Goal: Task Accomplishment & Management: Complete application form

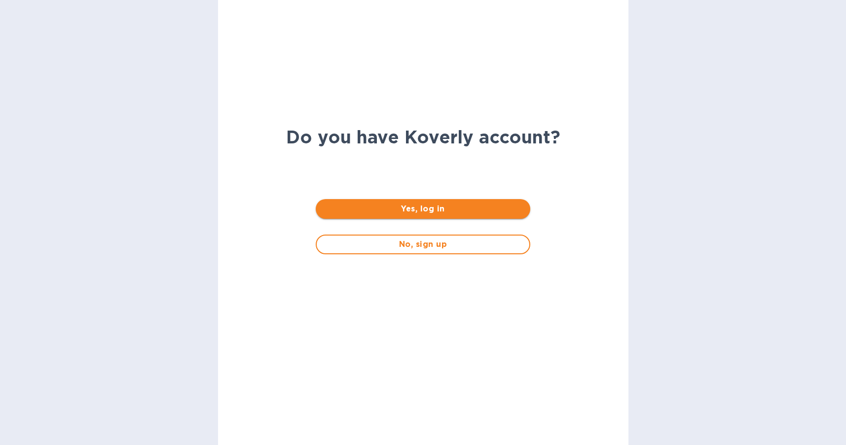
click at [450, 211] on span "Yes, log in" at bounding box center [423, 209] width 199 height 12
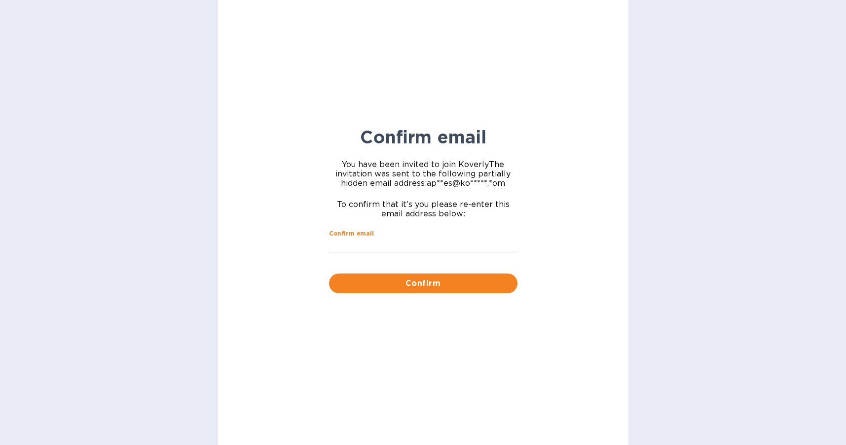
click at [390, 247] on input "Confirm email" at bounding box center [423, 245] width 188 height 15
type input "[EMAIL_ADDRESS][DOMAIN_NAME]"
click at [402, 288] on span "Confirm" at bounding box center [423, 284] width 173 height 12
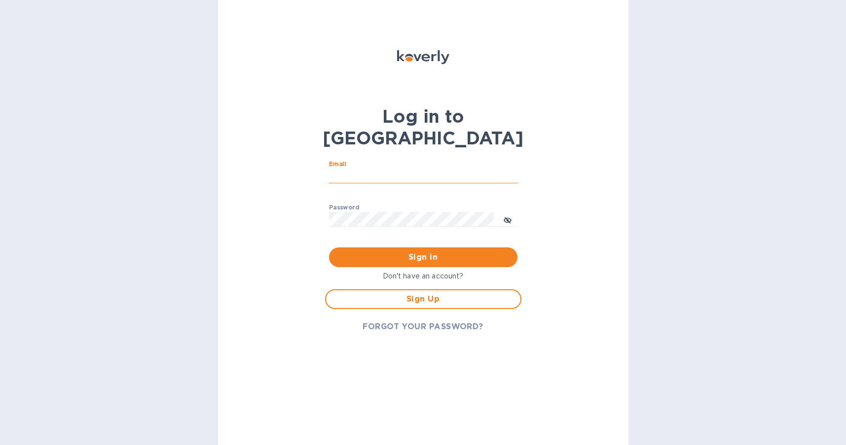
click at [386, 169] on input "Email" at bounding box center [423, 176] width 188 height 15
type input "[EMAIL_ADDRESS][DOMAIN_NAME]"
click at [416, 252] on span "Sign in" at bounding box center [423, 258] width 173 height 12
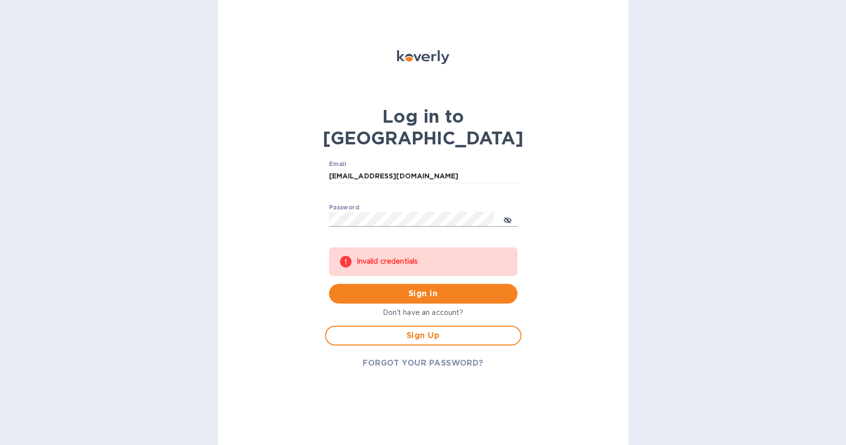
click at [510, 218] on icon "toggle password visibility" at bounding box center [508, 220] width 8 height 5
click at [329, 284] on button "Sign in" at bounding box center [423, 294] width 188 height 20
click at [456, 288] on span "Sign in" at bounding box center [423, 294] width 173 height 12
click at [418, 358] on span "FORGOT YOUR PASSWORD?" at bounding box center [423, 364] width 121 height 12
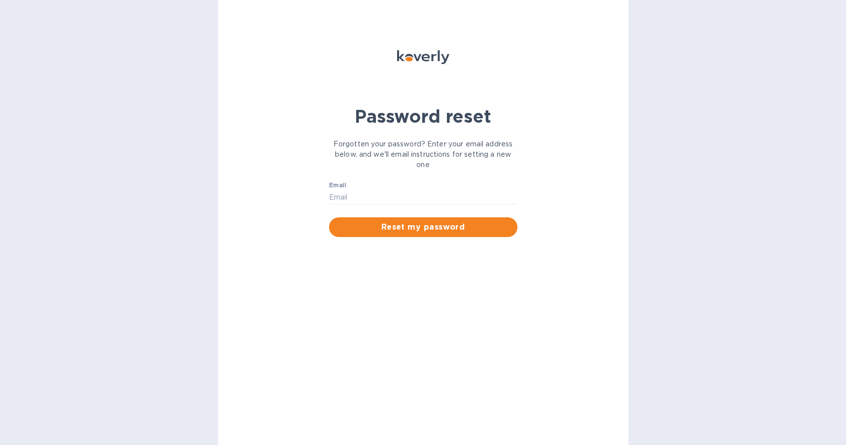
click at [386, 186] on div "Email ​" at bounding box center [423, 200] width 188 height 36
click at [387, 193] on input "Email" at bounding box center [423, 197] width 188 height 15
type input "[EMAIL_ADDRESS][DOMAIN_NAME]"
click at [402, 228] on span "Reset my password" at bounding box center [423, 227] width 173 height 12
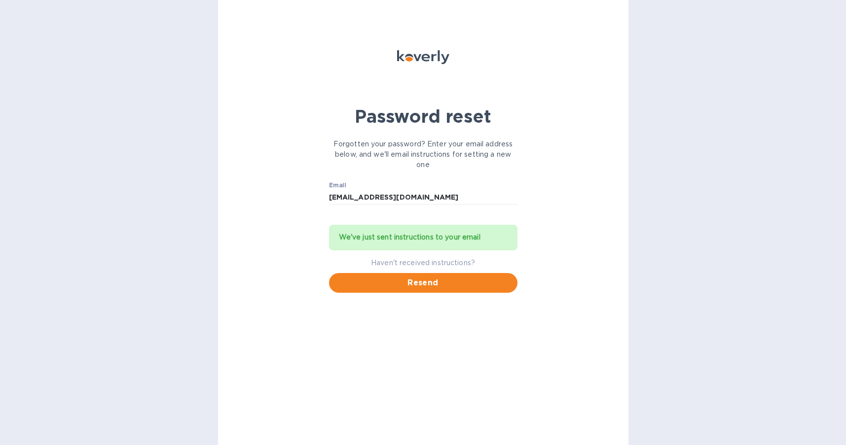
click at [375, 314] on div "Password reset Forgotten your password? Enter your email address below, and we'…" at bounding box center [423, 222] width 410 height 445
click at [407, 292] on button "Resend" at bounding box center [423, 283] width 188 height 20
click at [408, 282] on span "Resend" at bounding box center [423, 283] width 173 height 12
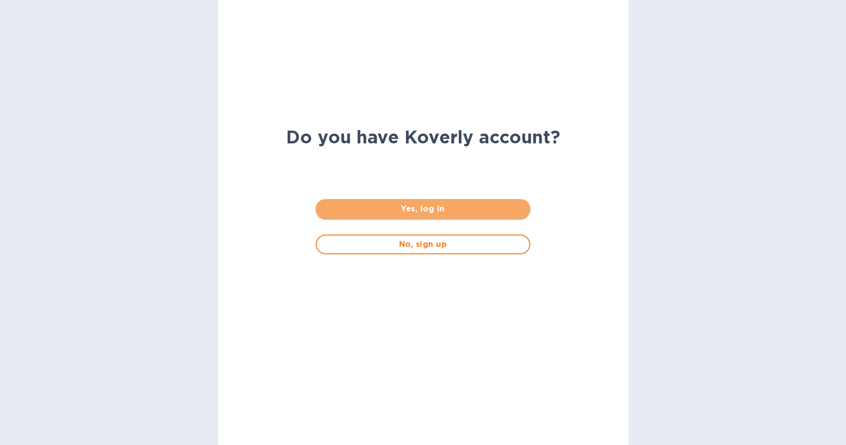
click at [403, 202] on button "Yes, log in" at bounding box center [423, 209] width 215 height 20
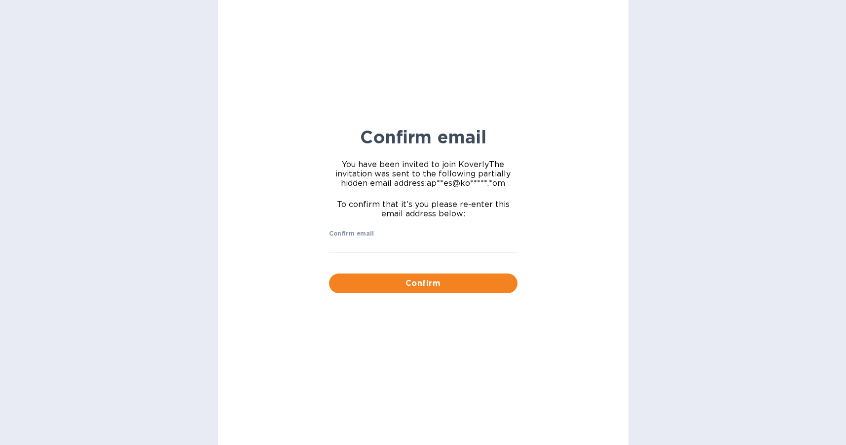
click at [399, 245] on input "Confirm email" at bounding box center [423, 245] width 188 height 15
click at [373, 235] on div "Confirm email ​" at bounding box center [423, 248] width 188 height 36
click at [378, 250] on input "Confirm email" at bounding box center [423, 245] width 188 height 15
type input "[EMAIL_ADDRESS][DOMAIN_NAME]"
click at [401, 278] on span "Confirm" at bounding box center [423, 284] width 173 height 12
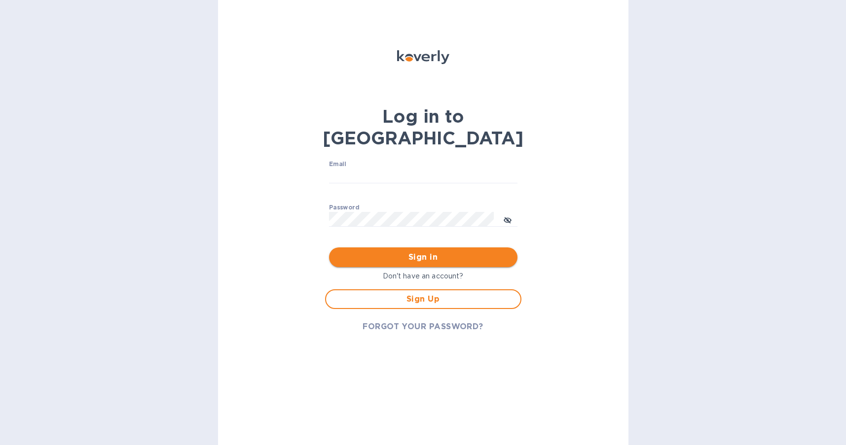
type input "[EMAIL_ADDRESS][DOMAIN_NAME]"
click at [387, 248] on button "Sign in" at bounding box center [423, 258] width 188 height 20
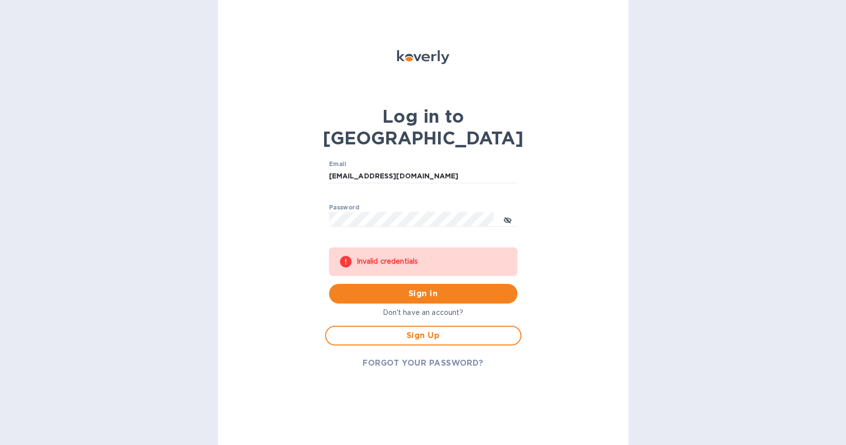
click at [377, 253] on div "Invalid credentials" at bounding box center [432, 262] width 151 height 18
click at [329, 284] on button "Sign in" at bounding box center [423, 294] width 188 height 20
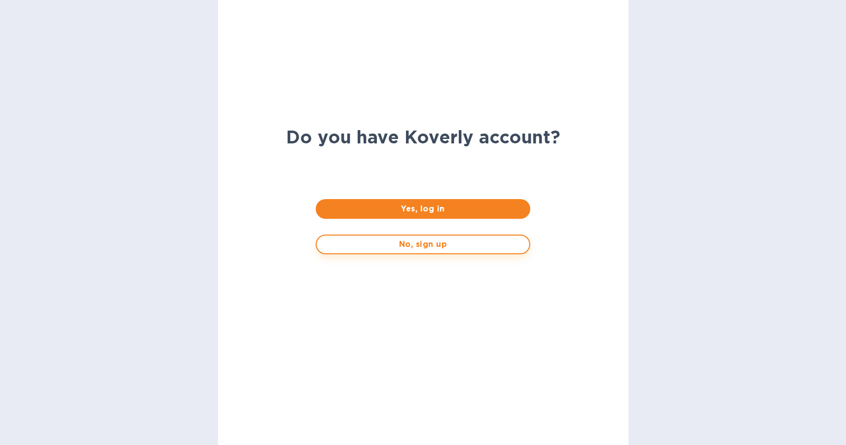
click at [416, 246] on span "No, sign up" at bounding box center [423, 245] width 197 height 12
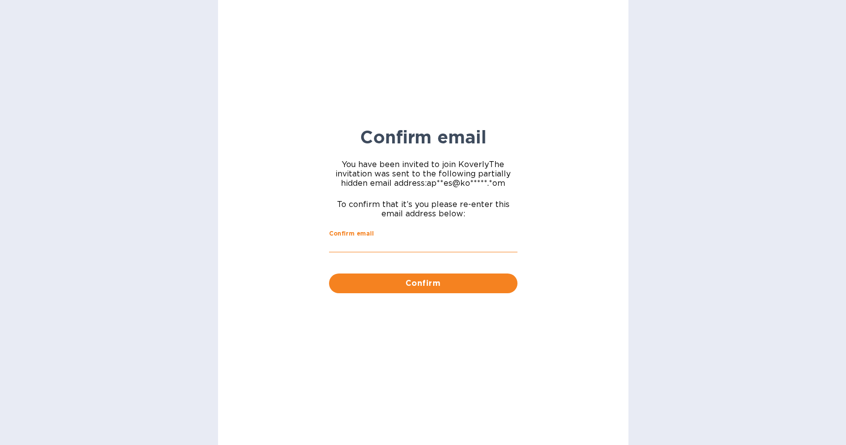
click at [391, 244] on input "Confirm email" at bounding box center [423, 245] width 188 height 15
type input "apipes@koverly.com"
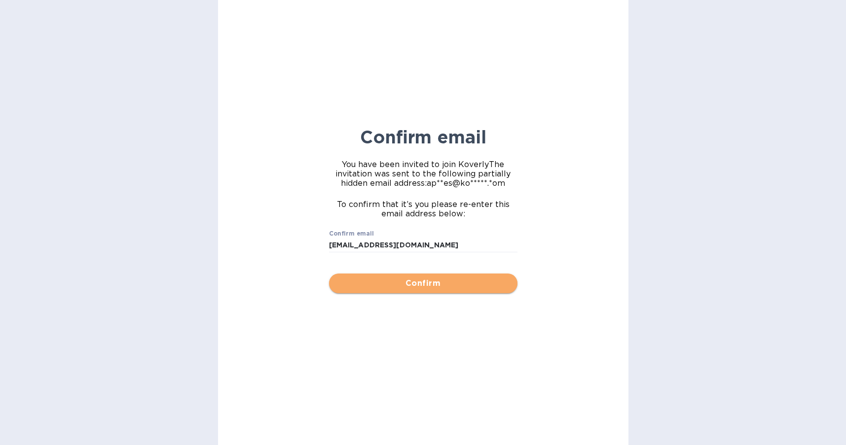
click at [396, 284] on span "Confirm" at bounding box center [423, 284] width 173 height 12
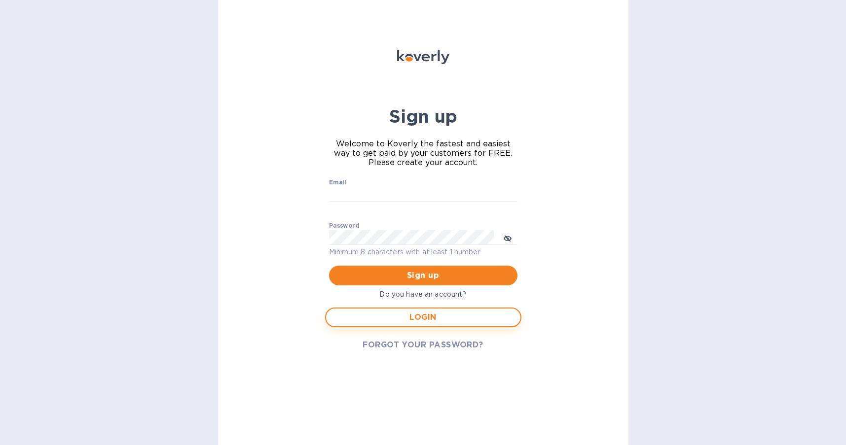
type input "[EMAIL_ADDRESS][DOMAIN_NAME]"
click at [514, 238] on button "toggle password visibility" at bounding box center [508, 238] width 20 height 20
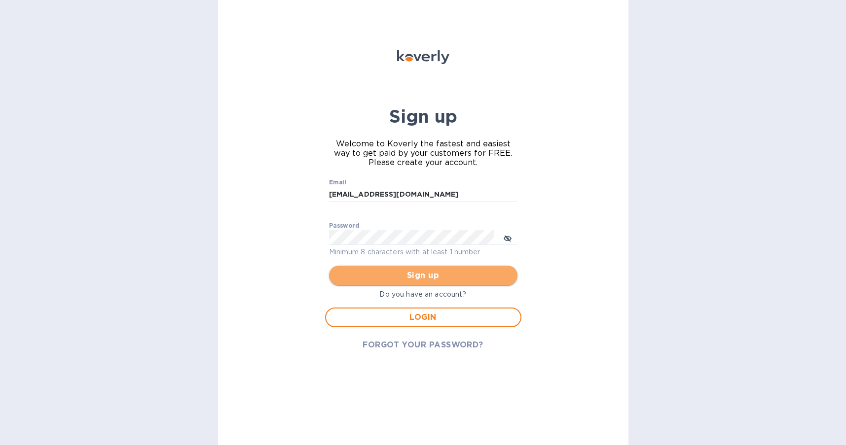
click at [449, 276] on span "Sign up" at bounding box center [423, 276] width 173 height 12
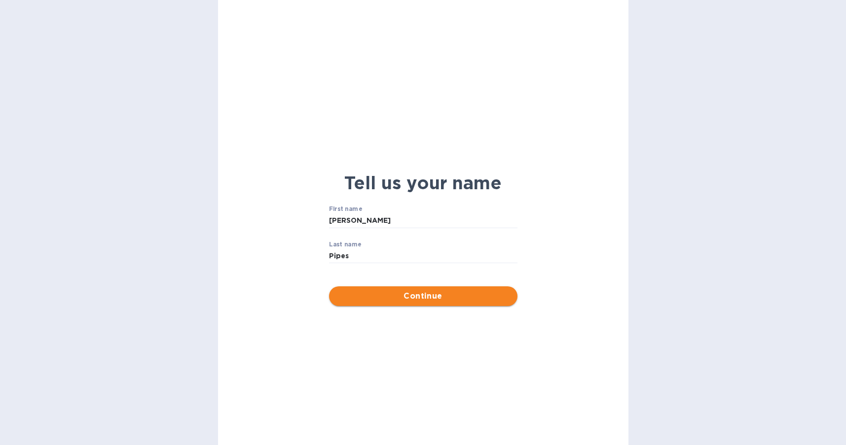
click at [426, 294] on span "Continue" at bounding box center [423, 297] width 173 height 12
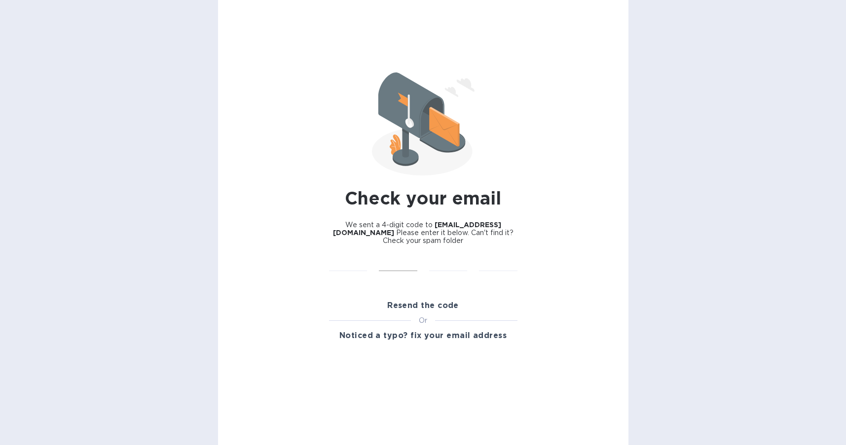
click at [393, 257] on input "text" at bounding box center [398, 264] width 38 height 15
click at [344, 237] on div "We sent a 4-digit code to apipes@koverly.com Please enter it below. Can't find …" at bounding box center [423, 233] width 200 height 36
click at [350, 257] on input "text" at bounding box center [348, 264] width 38 height 15
paste input "9328"
click at [349, 257] on input "8" at bounding box center [348, 264] width 38 height 15
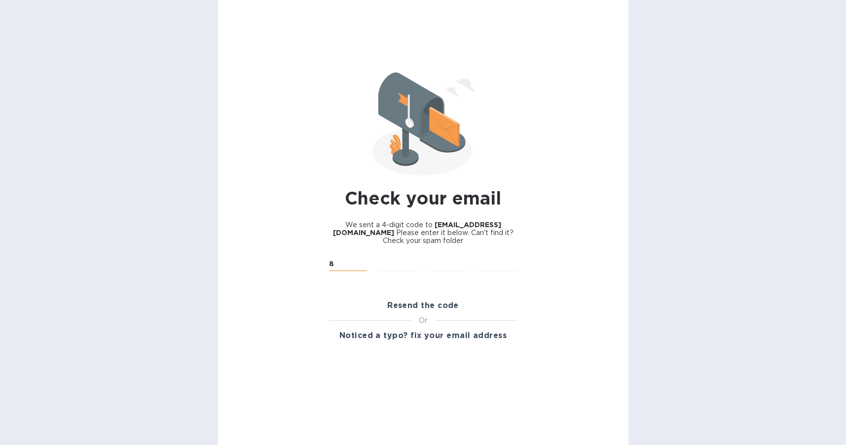
click at [349, 257] on input "8" at bounding box center [348, 264] width 38 height 15
type input "9"
type input "3"
type input "2"
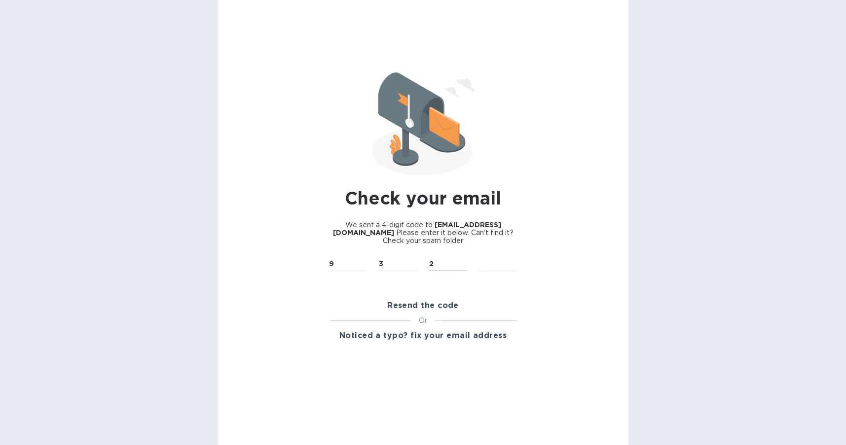
type input "8"
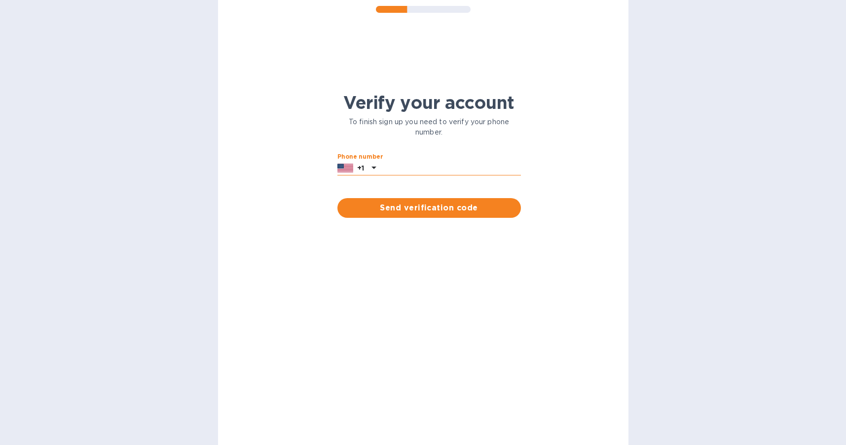
click at [417, 169] on input "text" at bounding box center [450, 168] width 141 height 15
type input "6177357266"
click at [447, 204] on span "Send verification code" at bounding box center [429, 208] width 168 height 12
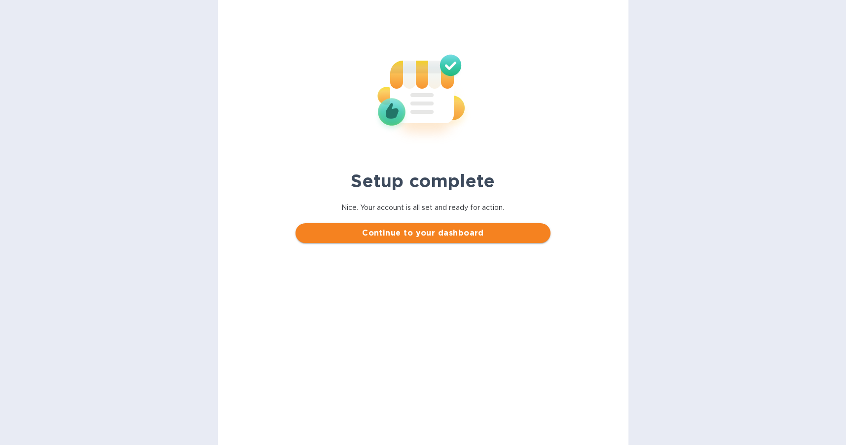
click at [424, 235] on span "Continue to your dashboard" at bounding box center [422, 233] width 239 height 12
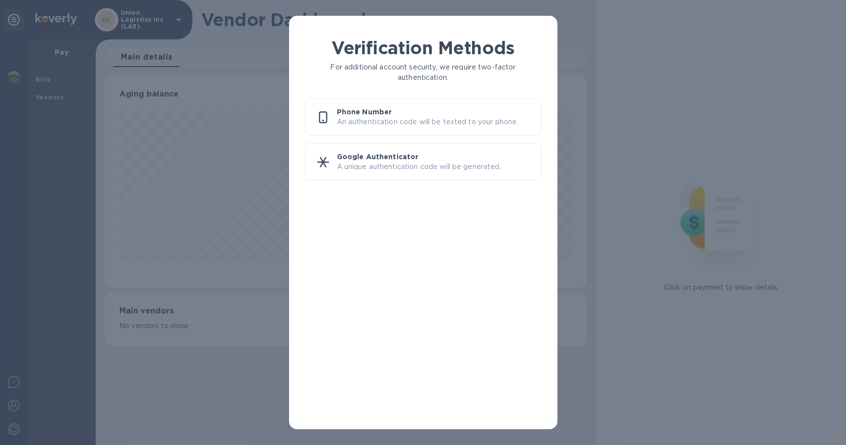
scroll to position [213, 482]
click at [403, 113] on p "Phone Number" at bounding box center [435, 112] width 196 height 10
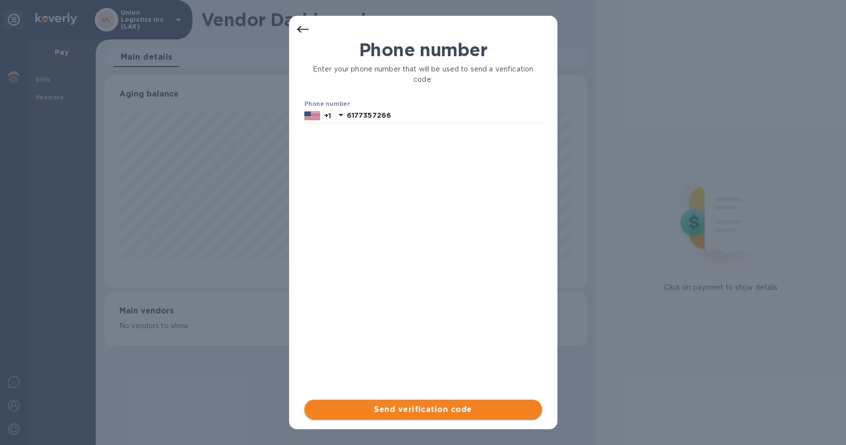
click at [398, 402] on button "Send verification code" at bounding box center [423, 410] width 238 height 20
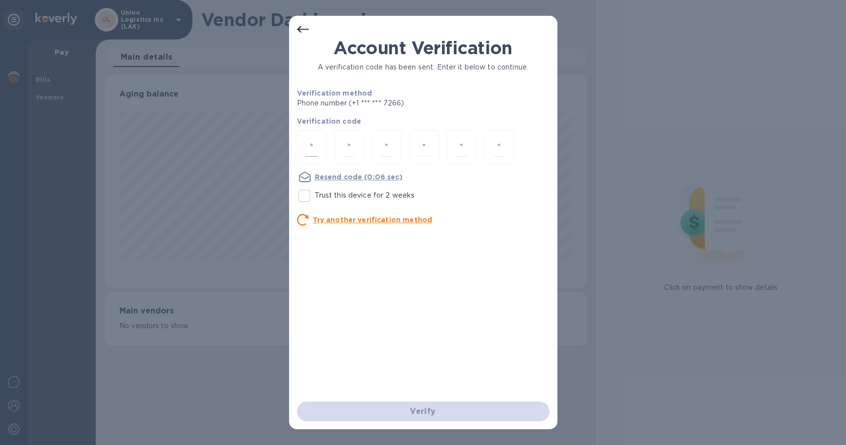
click at [315, 148] on input "number" at bounding box center [311, 148] width 13 height 18
type input "9"
type input "5"
type input "4"
type input "7"
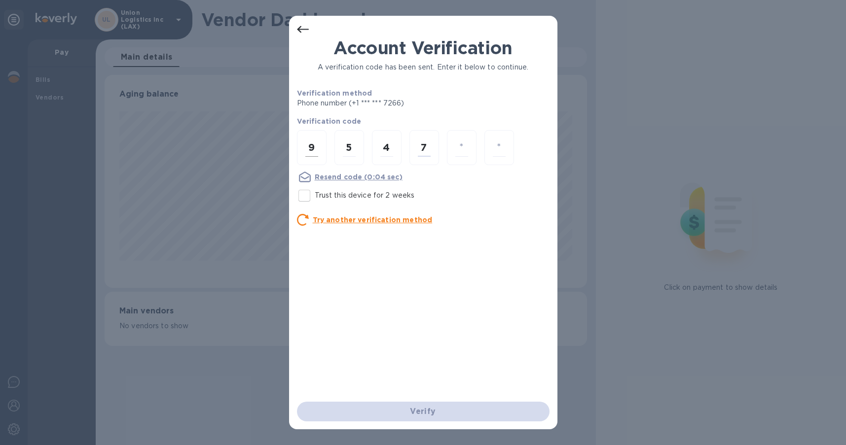
type input "7"
type input "5"
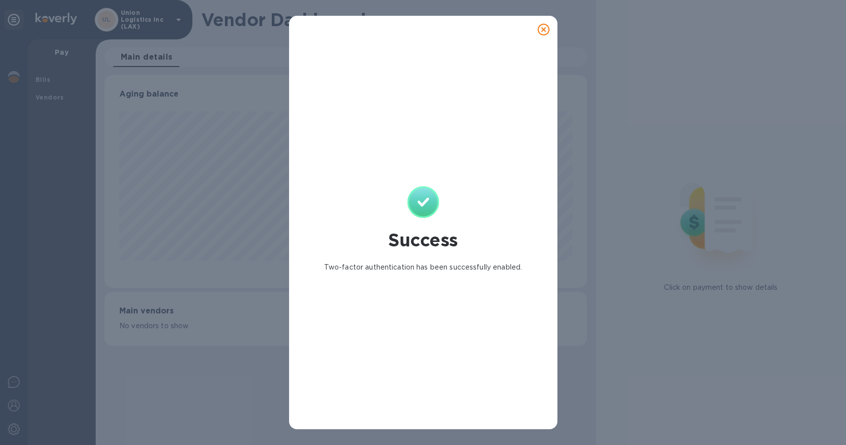
click at [546, 31] on icon at bounding box center [544, 30] width 12 height 12
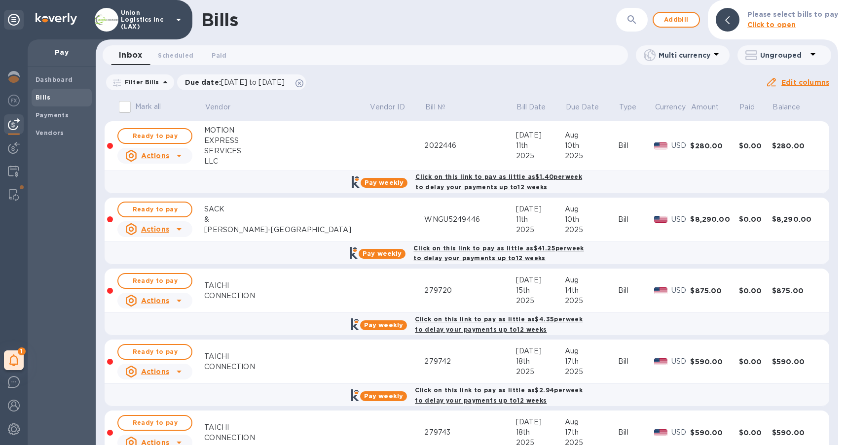
click at [166, 24] on p "Union Logistics Inc (LAX)" at bounding box center [145, 19] width 49 height 21
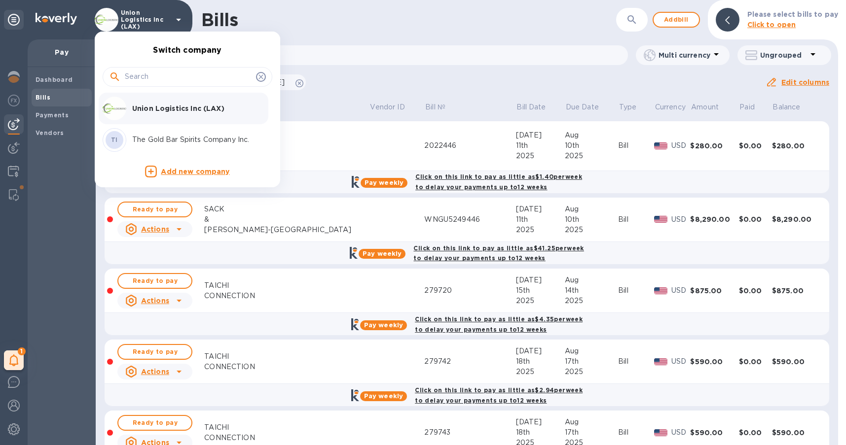
click at [170, 24] on div at bounding box center [423, 222] width 846 height 445
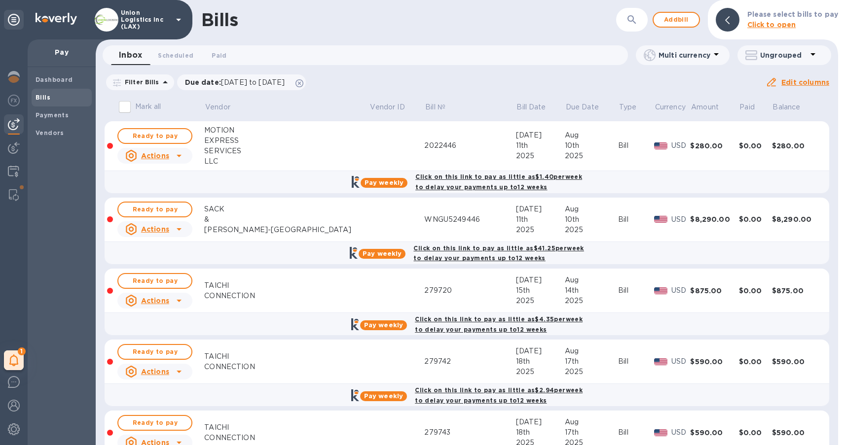
click at [347, 27] on div "Bills" at bounding box center [408, 19] width 415 height 21
click at [16, 152] on img at bounding box center [14, 148] width 12 height 12
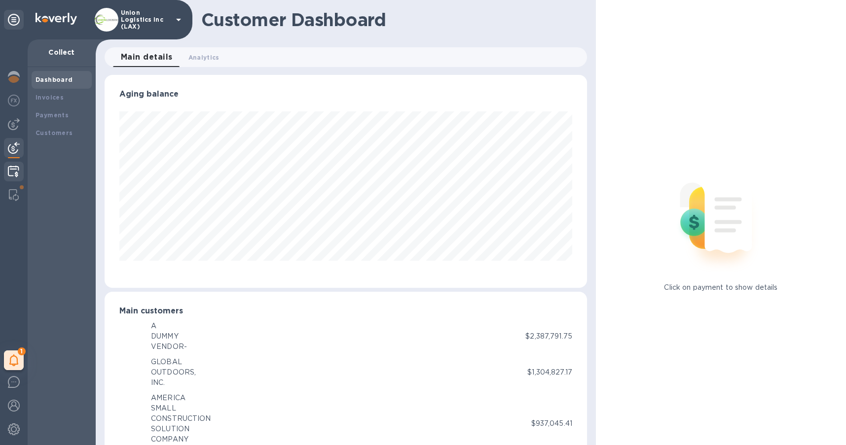
scroll to position [493078, 492813]
click at [17, 177] on img at bounding box center [13, 172] width 11 height 12
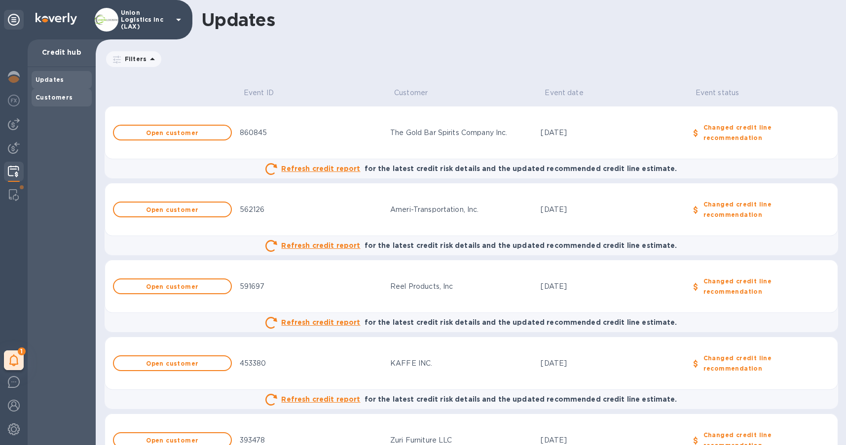
click at [63, 101] on div "Customers" at bounding box center [62, 98] width 52 height 10
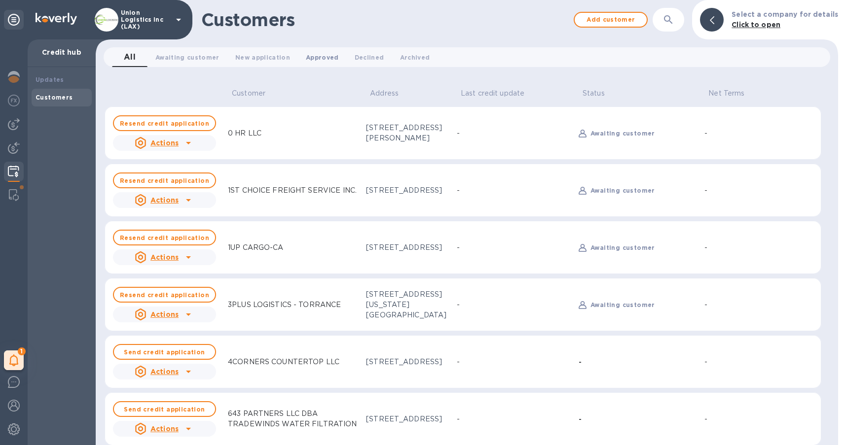
click at [310, 57] on span "Approved 0" at bounding box center [322, 57] width 33 height 10
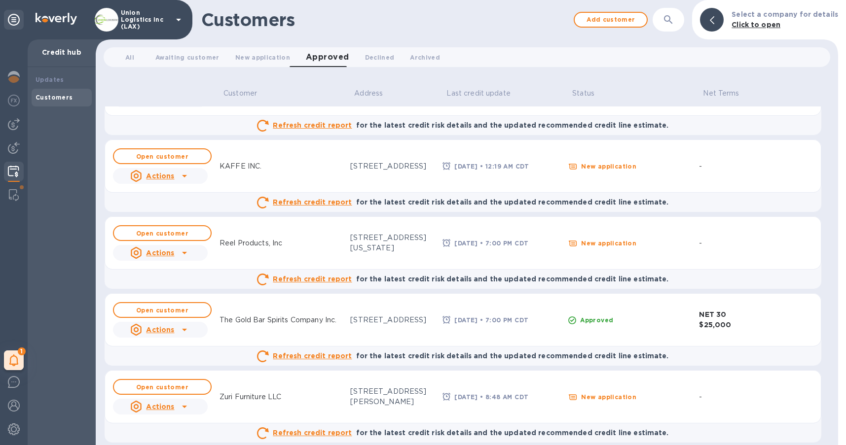
scroll to position [46, 0]
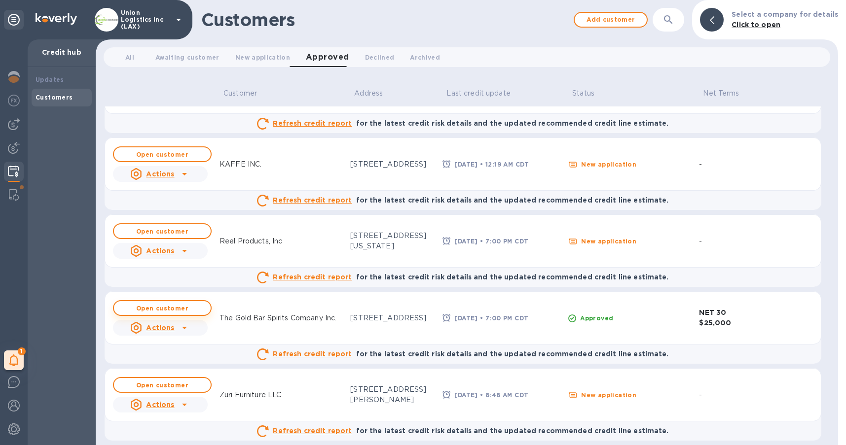
click at [185, 307] on b "Open customer" at bounding box center [162, 308] width 52 height 7
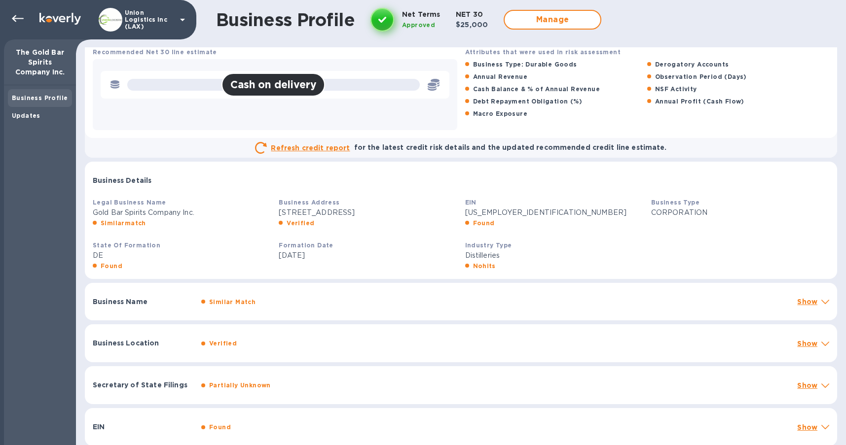
scroll to position [173, 0]
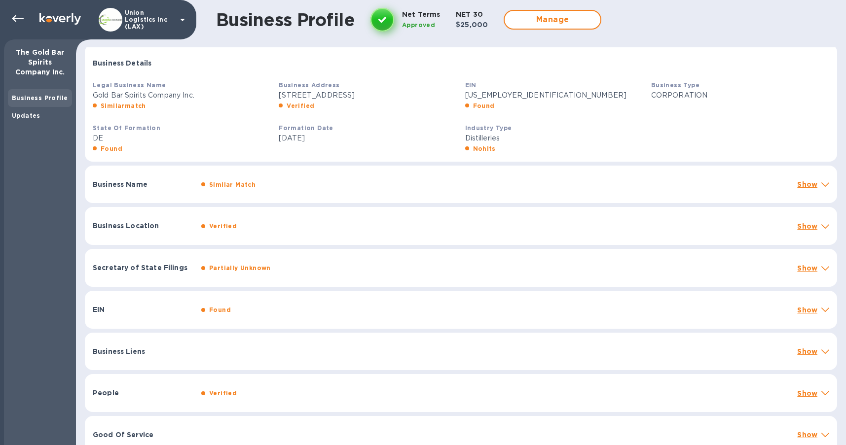
click at [821, 184] on icon at bounding box center [825, 185] width 8 height 4
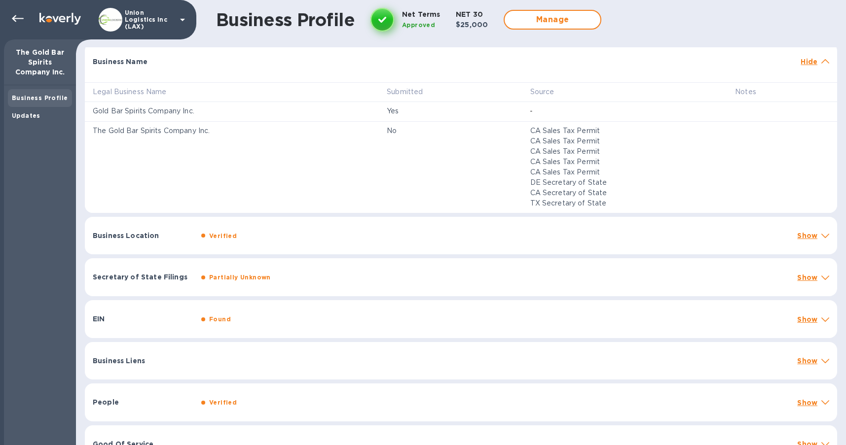
scroll to position [301, 0]
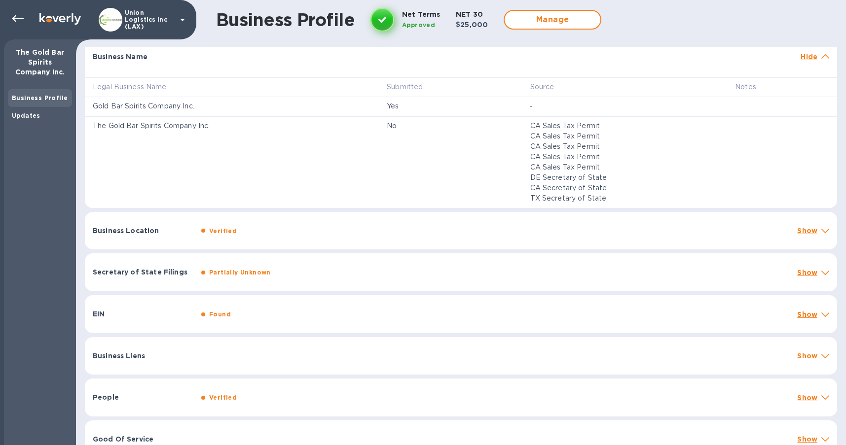
click at [810, 229] on p "Show" at bounding box center [807, 231] width 20 height 10
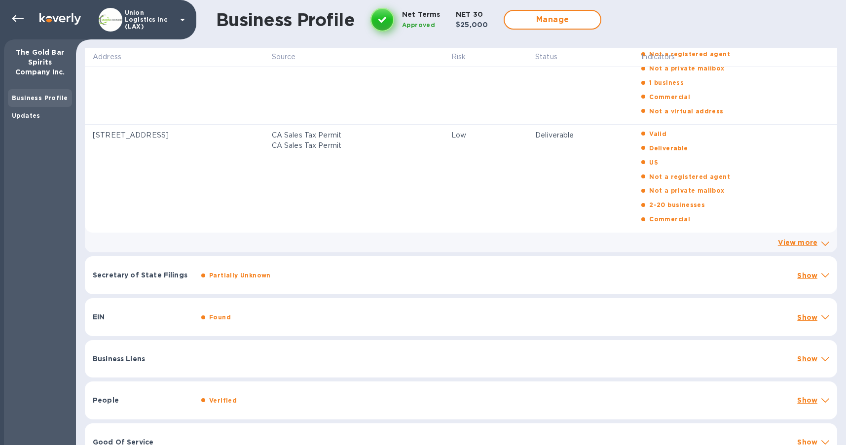
scroll to position [561, 0]
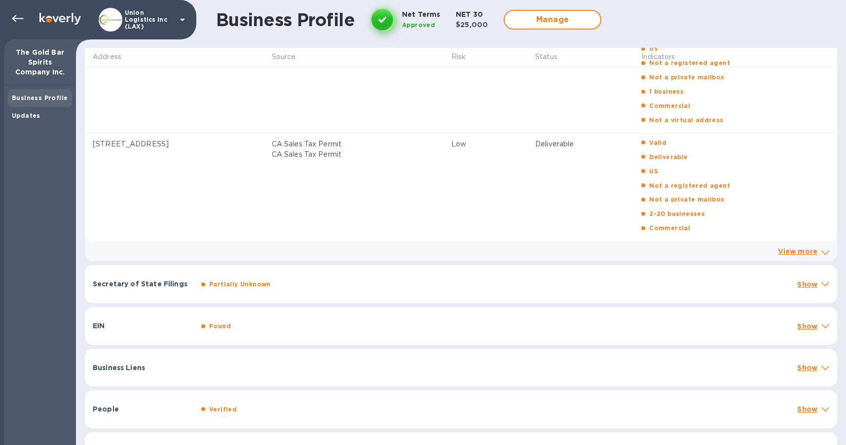
click at [795, 277] on div "Secretary of State Filings Partially Unknown Show" at bounding box center [461, 284] width 752 height 38
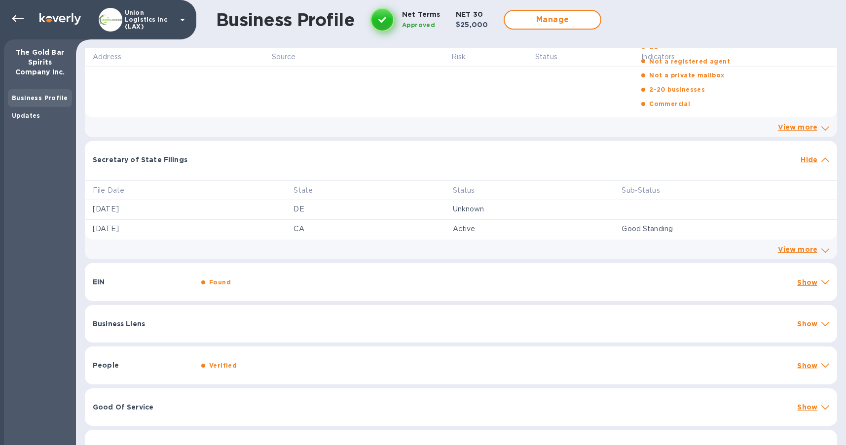
scroll to position [702, 0]
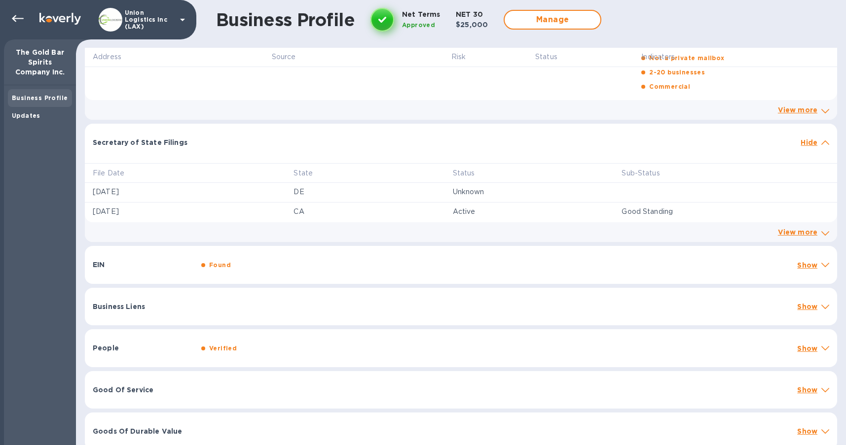
click at [789, 257] on div "EIN Found Show" at bounding box center [461, 265] width 752 height 38
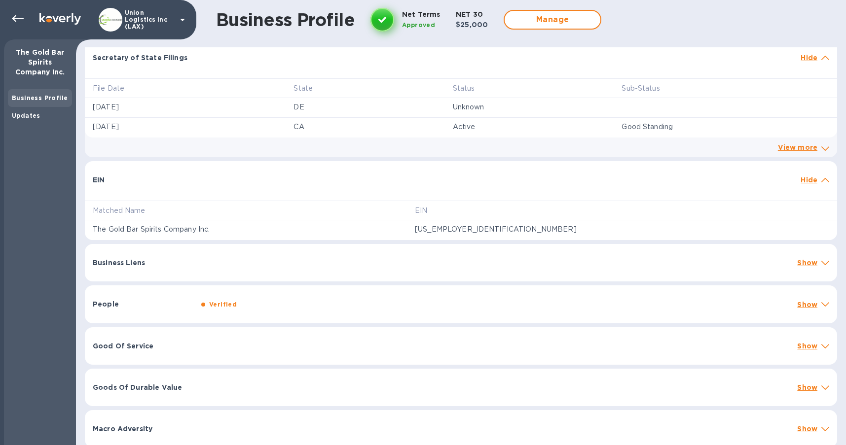
scroll to position [792, 0]
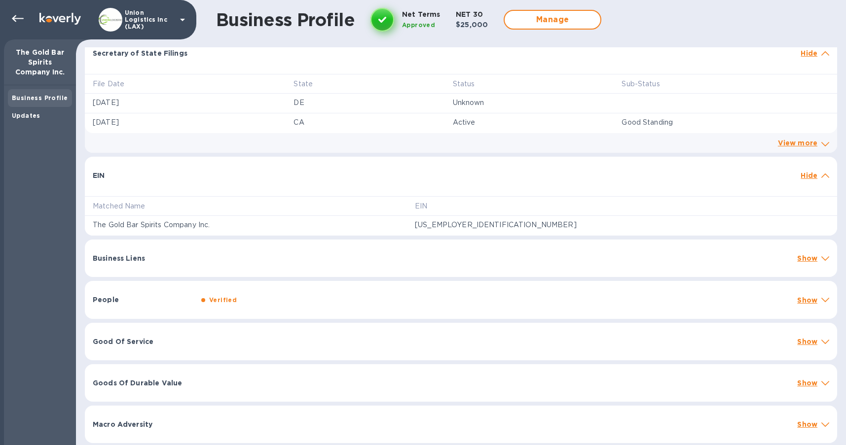
click at [754, 335] on div "Good Of Service Show" at bounding box center [461, 341] width 752 height 37
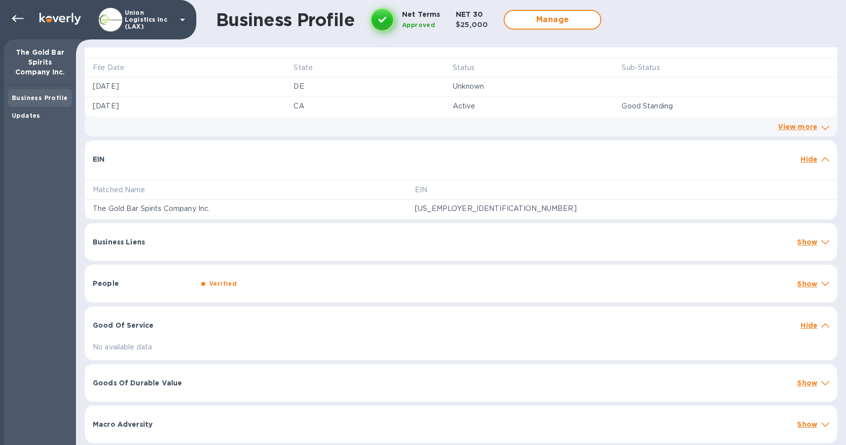
click at [732, 365] on div "Goods Of Durable Value Show" at bounding box center [461, 383] width 752 height 37
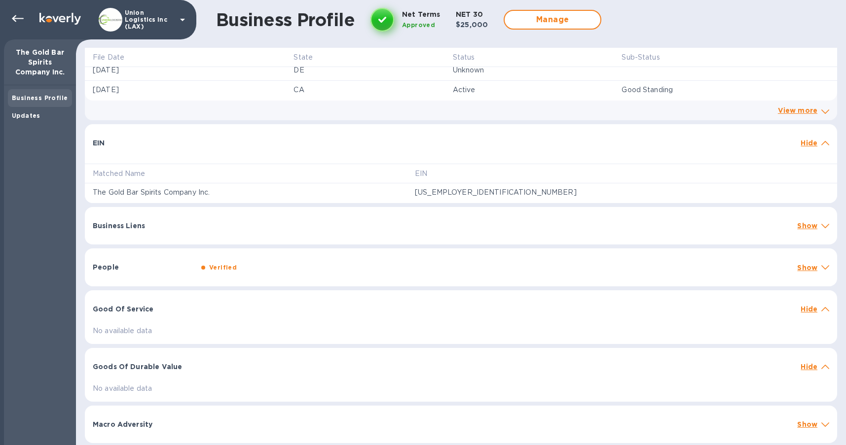
click at [771, 425] on div "Macro Adversity" at bounding box center [441, 425] width 704 height 18
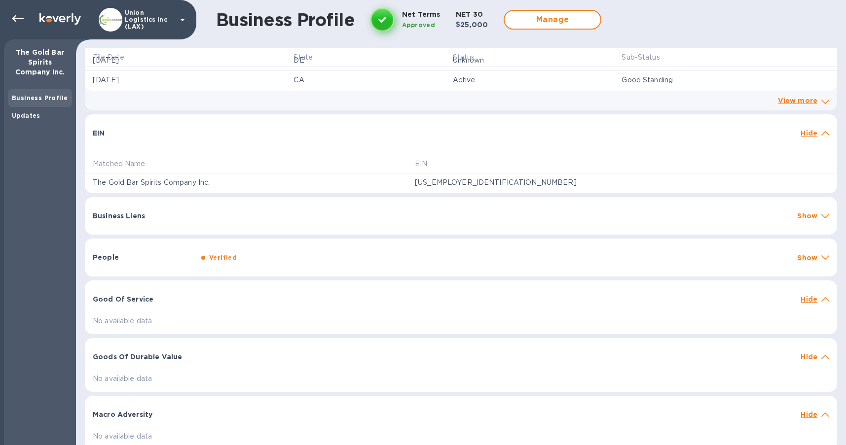
scroll to position [841, 0]
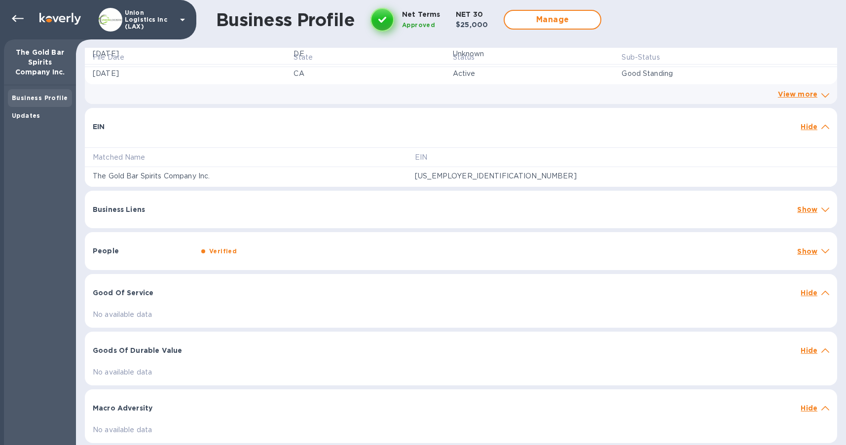
click at [742, 244] on div "People Verified Show" at bounding box center [461, 251] width 752 height 38
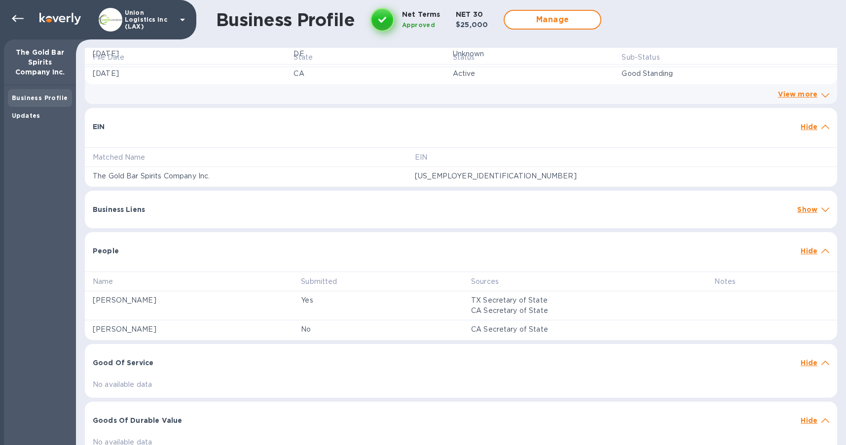
click at [752, 217] on div "Business Liens Show" at bounding box center [461, 209] width 752 height 37
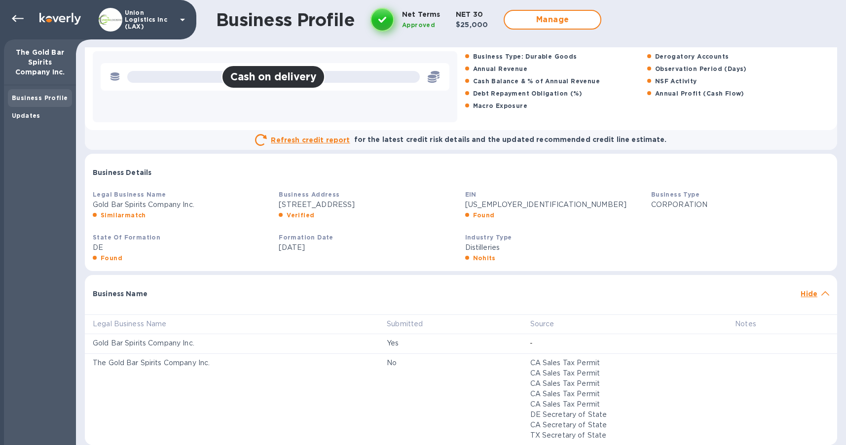
scroll to position [0, 0]
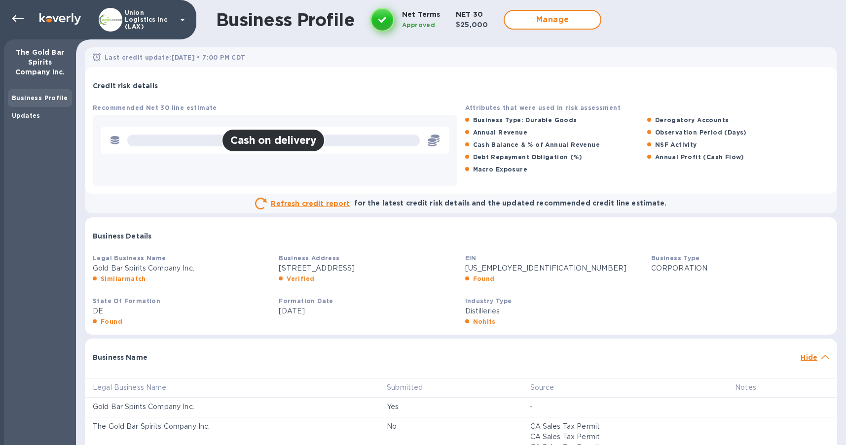
drag, startPoint x: 597, startPoint y: 223, endPoint x: 585, endPoint y: 260, distance: 39.6
click at [585, 260] on div "Business Details Legal Business Name Gold Bar Spirits Company Inc. Similarmatch…" at bounding box center [461, 276] width 752 height 117
click at [582, 244] on div "Business Details" at bounding box center [461, 234] width 752 height 32
click at [561, 258] on div "EIN 38-4097373 Found" at bounding box center [554, 268] width 186 height 39
click at [16, 19] on icon at bounding box center [18, 19] width 12 height 12
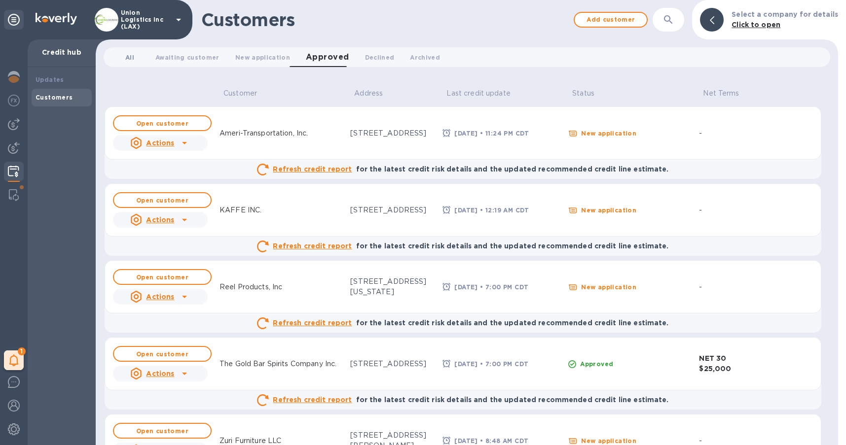
click at [133, 57] on span "All 0" at bounding box center [129, 57] width 9 height 10
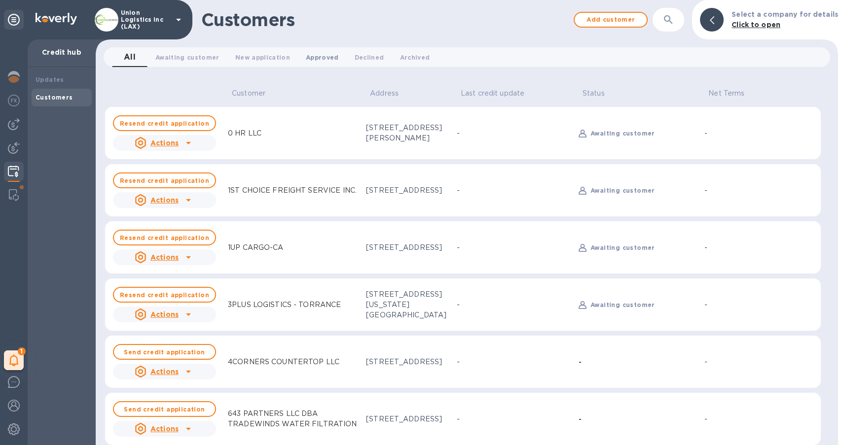
click at [312, 60] on span "Approved 0" at bounding box center [322, 57] width 33 height 10
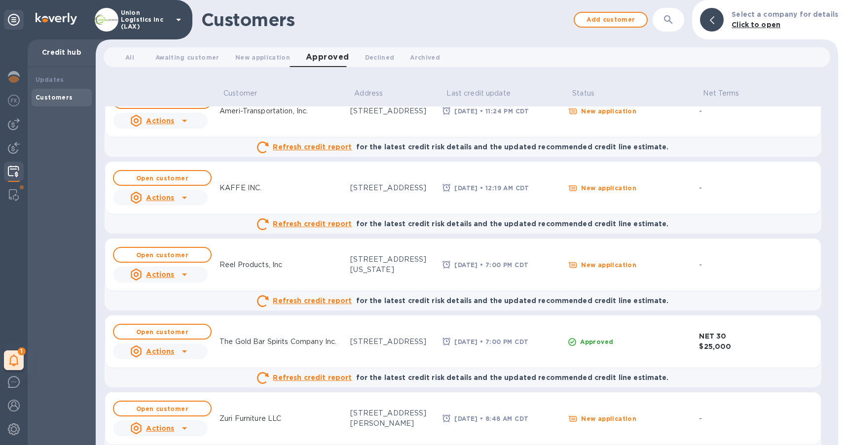
scroll to position [46, 0]
